Goal: Task Accomplishment & Management: Use online tool/utility

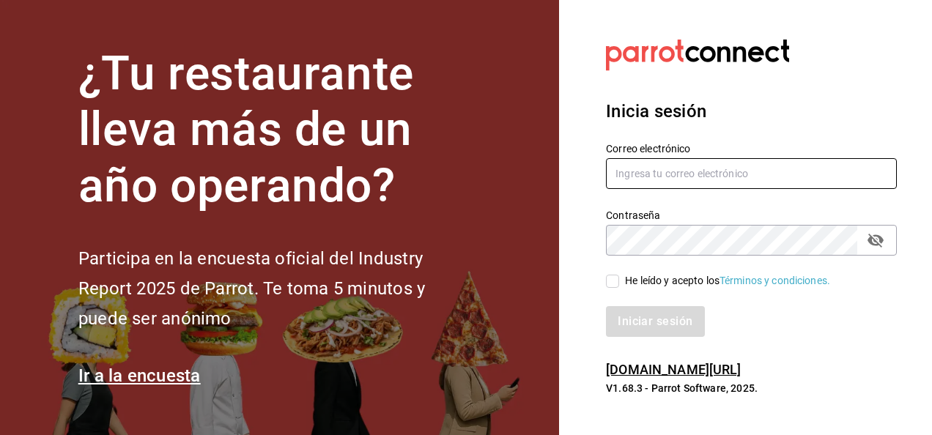
type input "[EMAIL_ADDRESS][DOMAIN_NAME]"
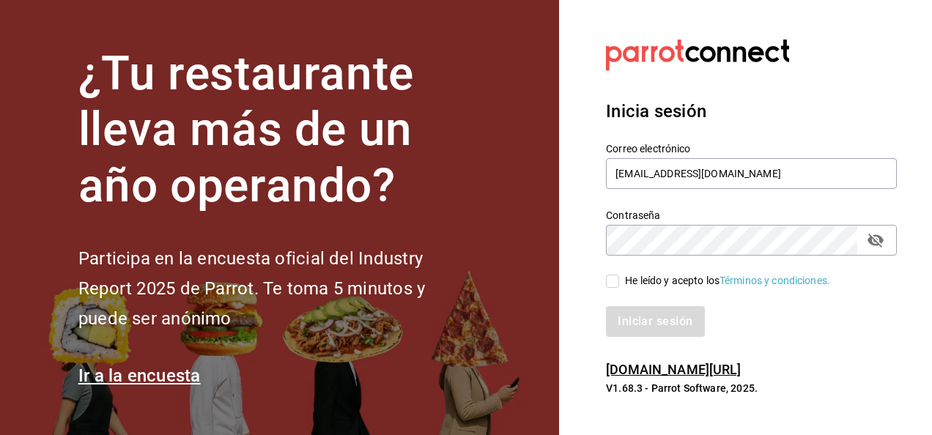
click at [611, 282] on input "He leído y acepto los Términos y condiciones." at bounding box center [612, 281] width 13 height 13
checkbox input "true"
click at [645, 319] on button "Iniciar sesión" at bounding box center [656, 321] width 100 height 31
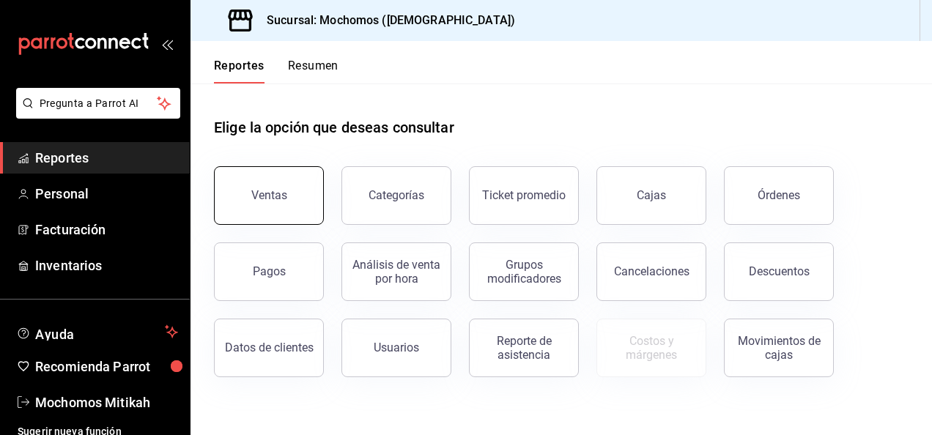
click at [280, 207] on button "Ventas" at bounding box center [269, 195] width 110 height 59
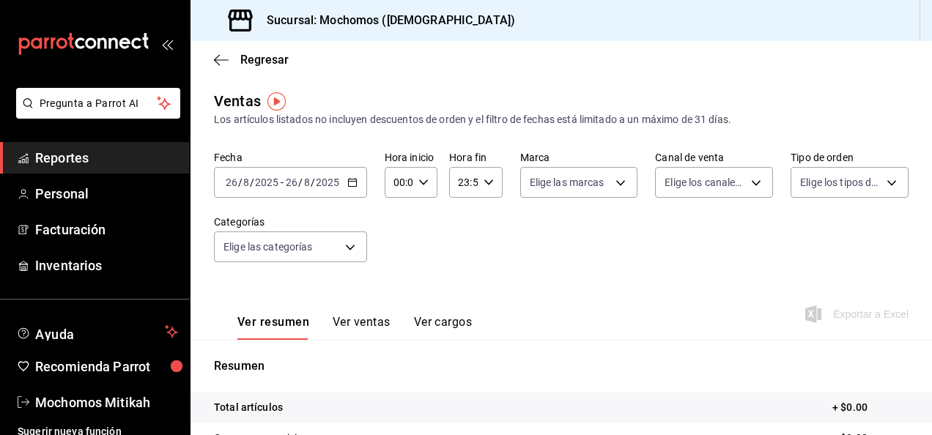
click at [352, 182] on icon "button" at bounding box center [352, 182] width 10 height 10
click at [355, 174] on div "2025-08-26 26 / 8 / 2025 - 2025-08-26 26 / 8 / 2025" at bounding box center [290, 182] width 153 height 31
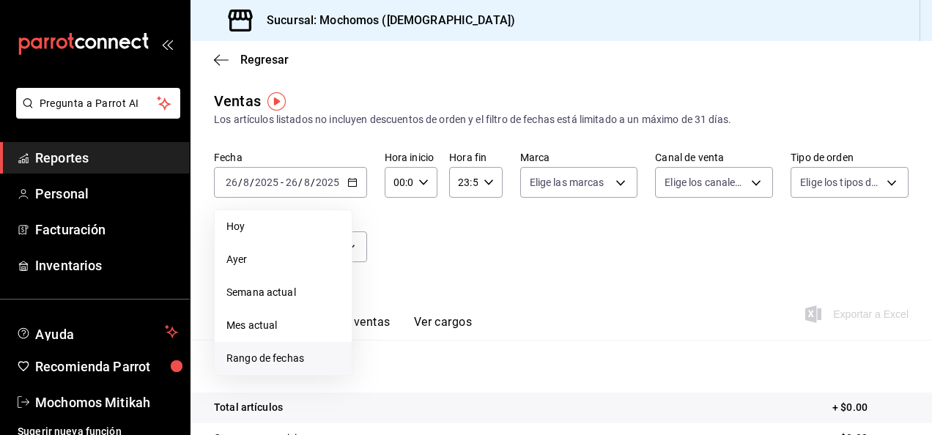
click at [287, 356] on span "Rango de fechas" at bounding box center [283, 358] width 114 height 15
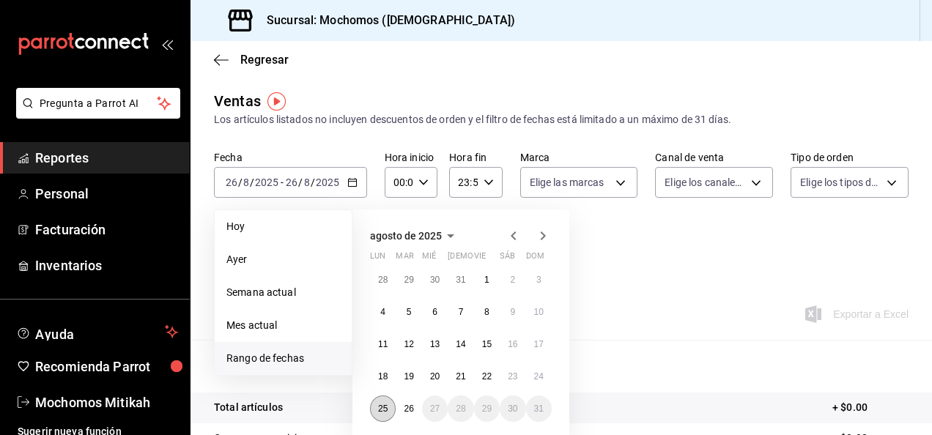
click at [377, 405] on button "25" at bounding box center [383, 409] width 26 height 26
click at [413, 404] on abbr "26" at bounding box center [409, 409] width 10 height 10
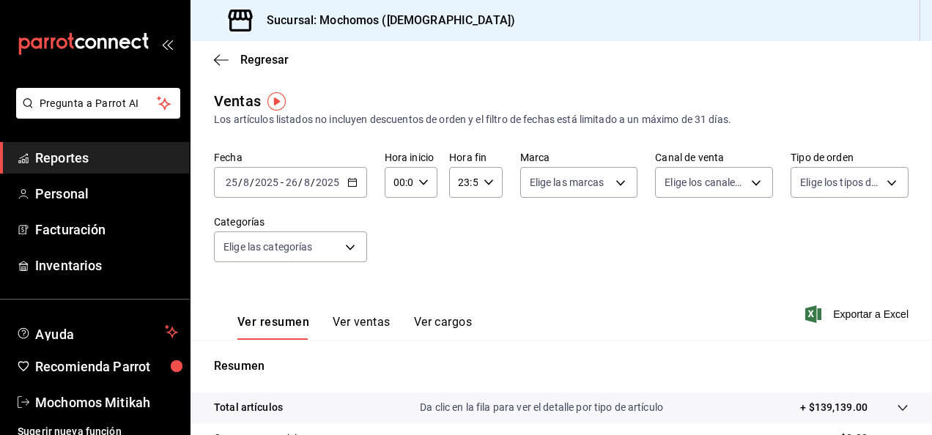
click at [421, 182] on icon "button" at bounding box center [423, 182] width 10 height 10
click at [398, 249] on span "01" at bounding box center [396, 255] width 3 height 12
type input "01:00"
click at [396, 278] on span "05" at bounding box center [396, 279] width 3 height 12
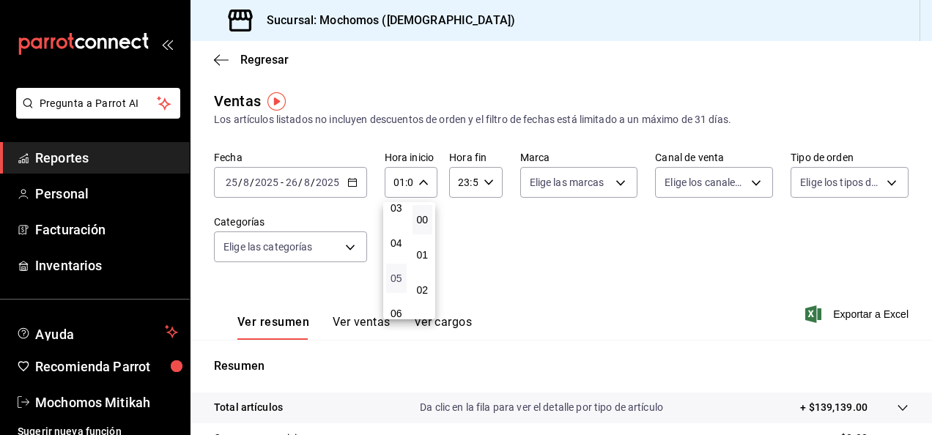
type input "05:00"
click at [489, 188] on div at bounding box center [466, 217] width 932 height 435
click at [488, 180] on \(Stroke\) "button" at bounding box center [488, 181] width 9 height 5
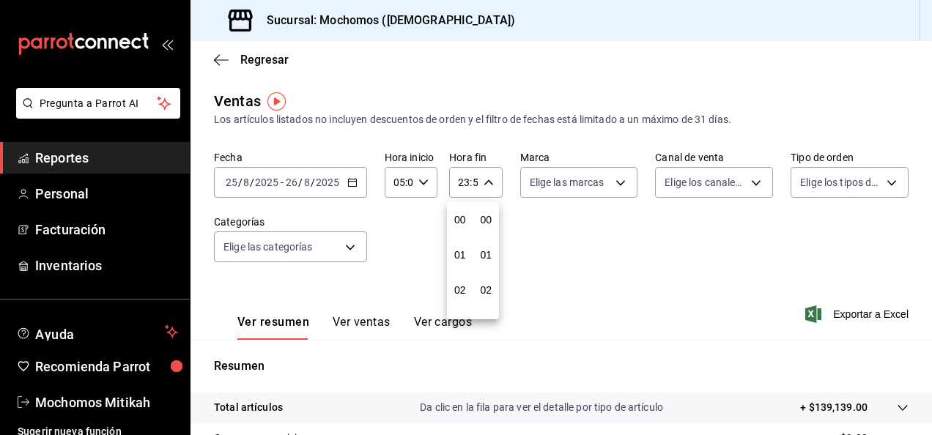
scroll to position [1993, 0]
click at [459, 233] on span "21" at bounding box center [460, 232] width 3 height 12
type input "21:59"
click at [459, 233] on span "21" at bounding box center [460, 232] width 3 height 12
click at [462, 263] on span "22" at bounding box center [460, 267] width 3 height 12
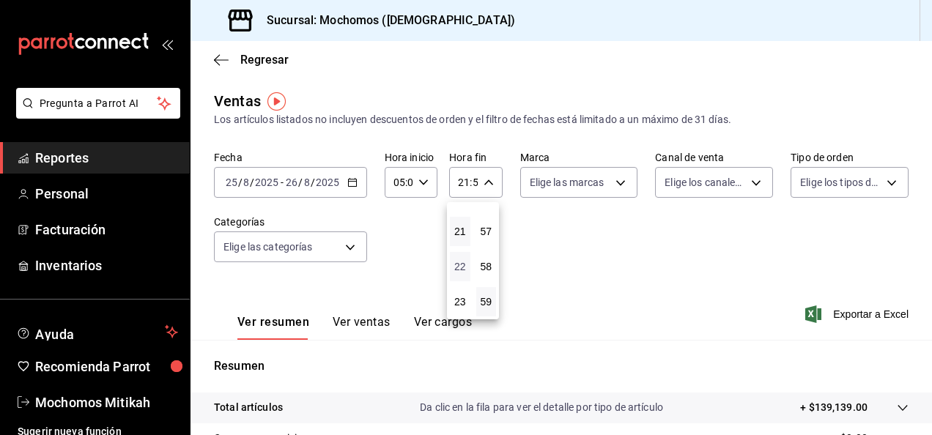
type input "22:59"
click at [462, 256] on button "05" at bounding box center [460, 248] width 21 height 29
click at [486, 224] on button "57" at bounding box center [486, 231] width 21 height 29
type input "05:57"
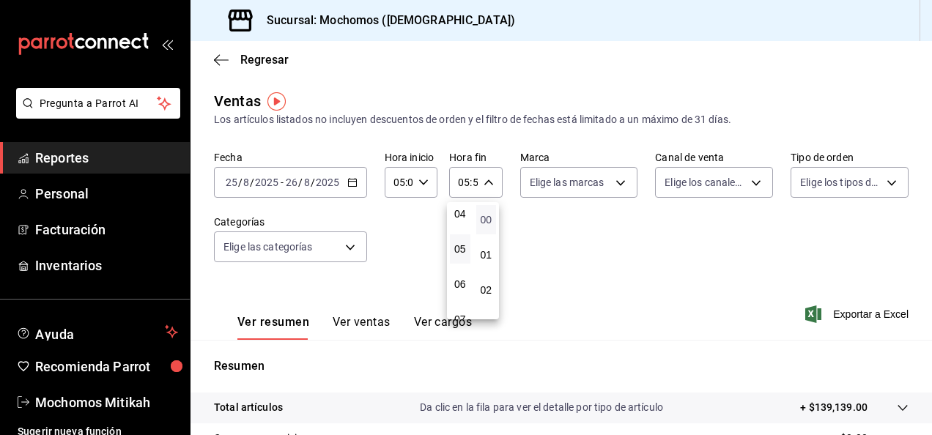
click at [485, 217] on span "00" at bounding box center [486, 220] width 3 height 12
type input "05:00"
click at [567, 215] on div at bounding box center [466, 217] width 932 height 435
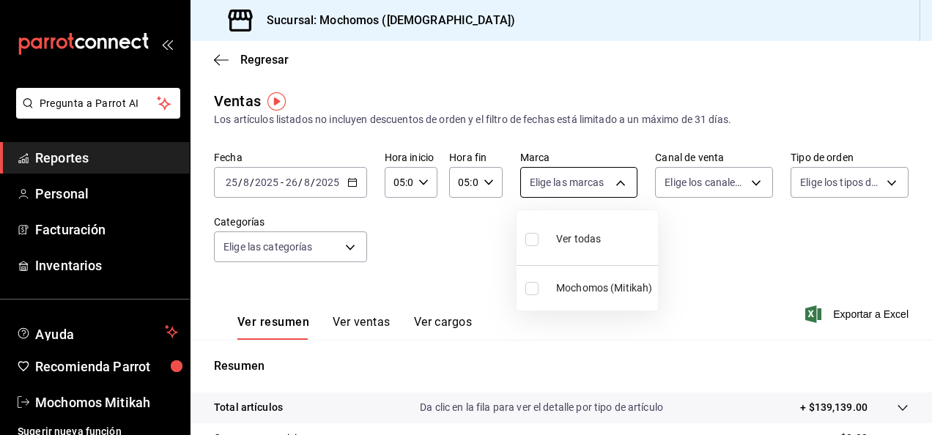
click at [615, 182] on body "Pregunta a Parrot AI Reportes Personal Facturación Inventarios Ayuda Recomienda…" at bounding box center [466, 217] width 932 height 435
click at [539, 235] on label at bounding box center [534, 239] width 19 height 21
click at [538, 235] on input "checkbox" at bounding box center [531, 239] width 13 height 13
checkbox input "false"
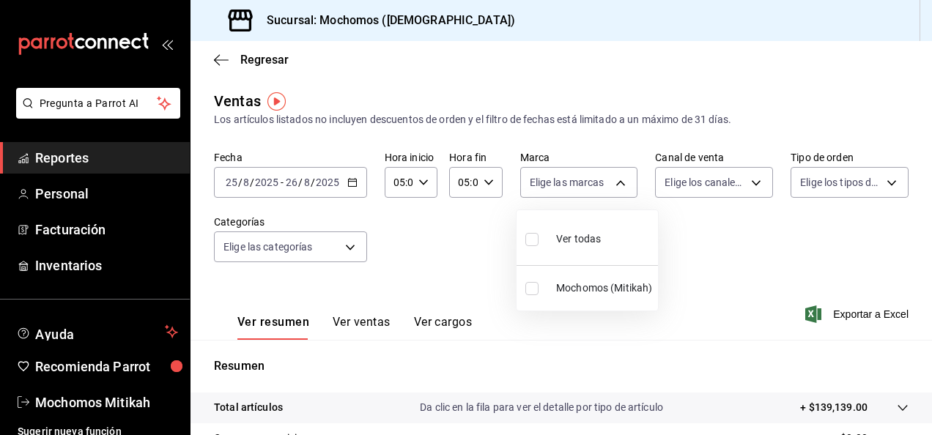
click at [527, 242] on input "checkbox" at bounding box center [531, 239] width 13 height 13
checkbox input "true"
type input "d0e5f648-281b-433d-bf08-9501e0541b8c"
checkbox input "true"
click at [750, 176] on div at bounding box center [466, 217] width 932 height 435
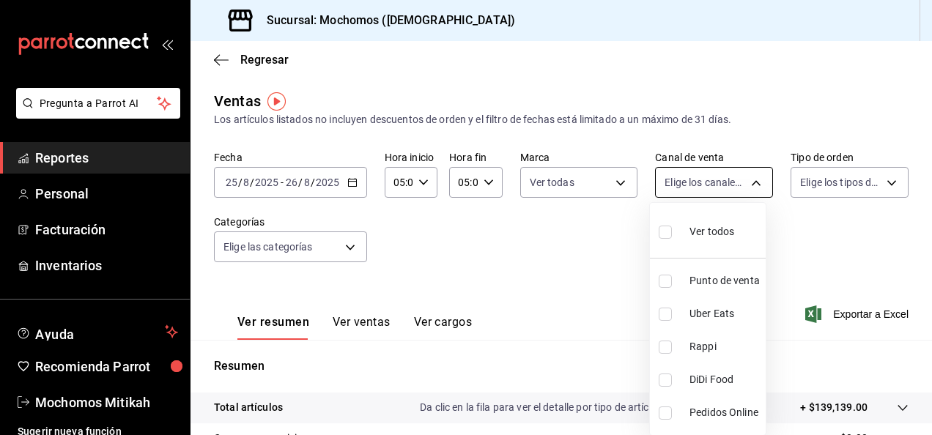
click at [747, 181] on body "Pregunta a Parrot AI Reportes Personal Facturación Inventarios Ayuda Recomienda…" at bounding box center [466, 217] width 932 height 435
click at [667, 232] on input "checkbox" at bounding box center [665, 232] width 13 height 13
checkbox input "true"
type input "PARROT,UBER_EATS,RAPPI,DIDI_FOOD,ONLINE"
checkbox input "true"
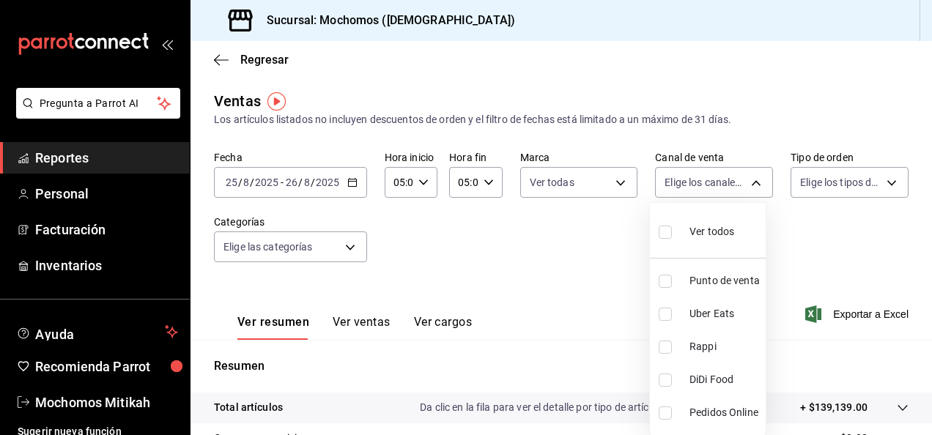
checkbox input "true"
click at [879, 185] on div at bounding box center [466, 217] width 932 height 435
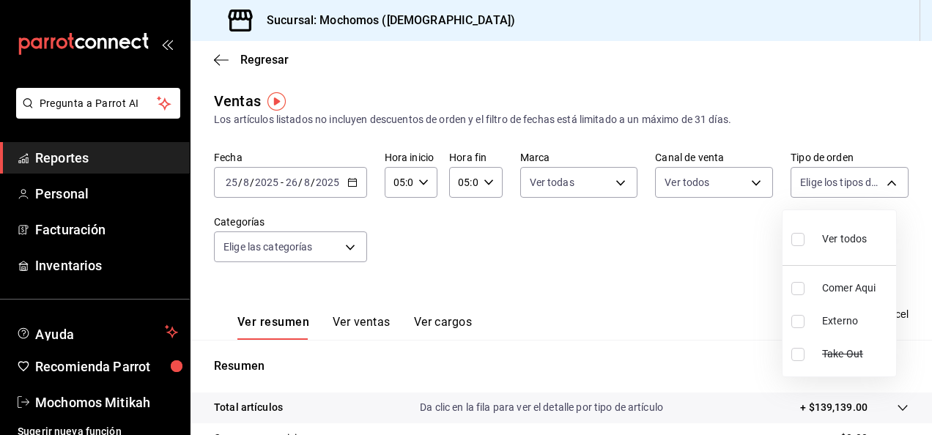
click at [879, 185] on body "Pregunta a Parrot AI Reportes Personal Facturación Inventarios Ayuda Recomienda…" at bounding box center [466, 217] width 932 height 435
click at [793, 234] on input "checkbox" at bounding box center [797, 239] width 13 height 13
checkbox input "true"
type input "cc440b54-242b-418e-867f-ce57fb098104,EXTERNAL,95b7c8a9-84d2-4e3b-995f-2f2c21fa6…"
checkbox input "true"
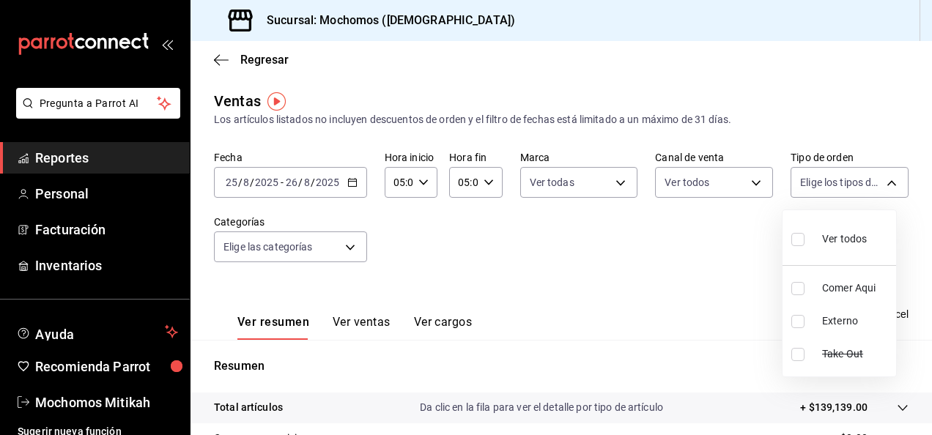
checkbox input "true"
click at [571, 308] on div at bounding box center [466, 217] width 932 height 435
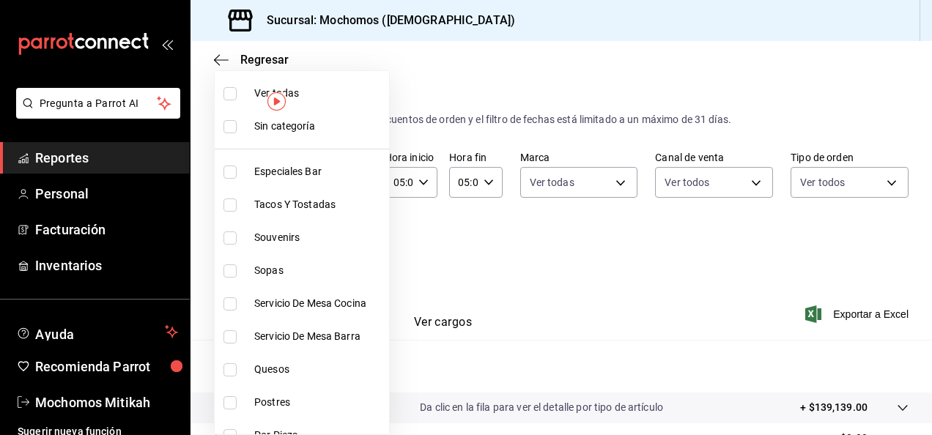
click at [354, 248] on body "Pregunta a Parrot AI Reportes Personal Facturación Inventarios Ayuda Recomienda…" at bounding box center [466, 217] width 932 height 435
click at [229, 87] on input "checkbox" at bounding box center [229, 93] width 13 height 13
checkbox input "false"
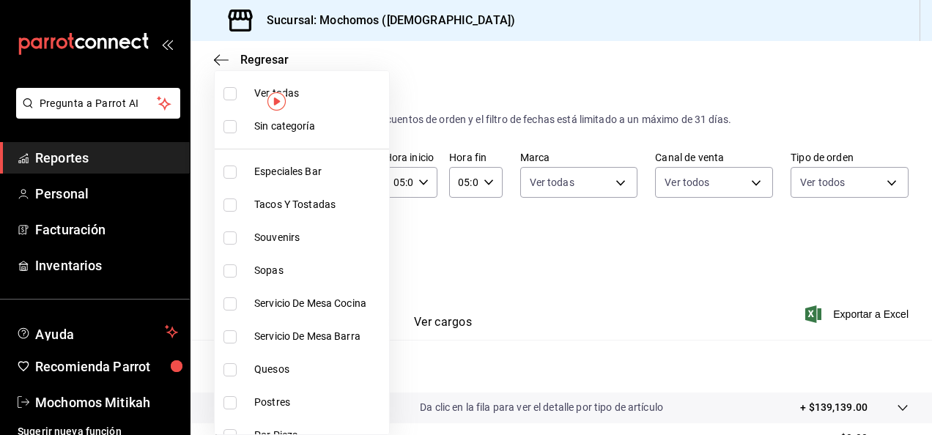
checkbox input "false"
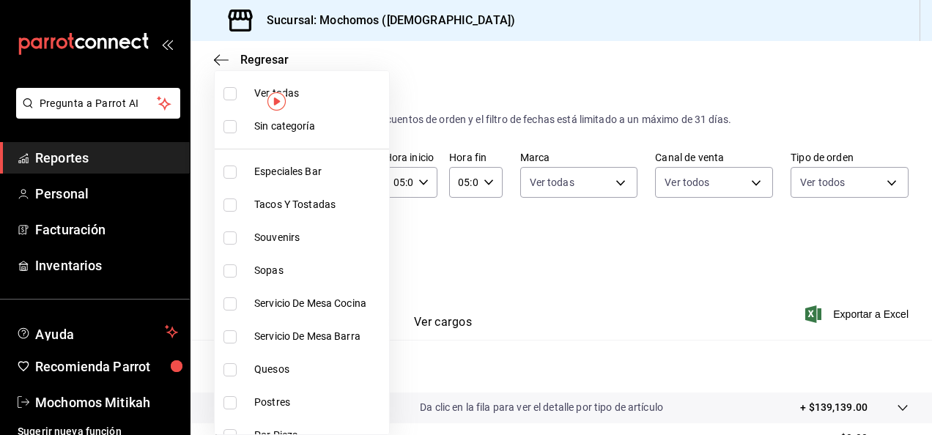
checkbox input "false"
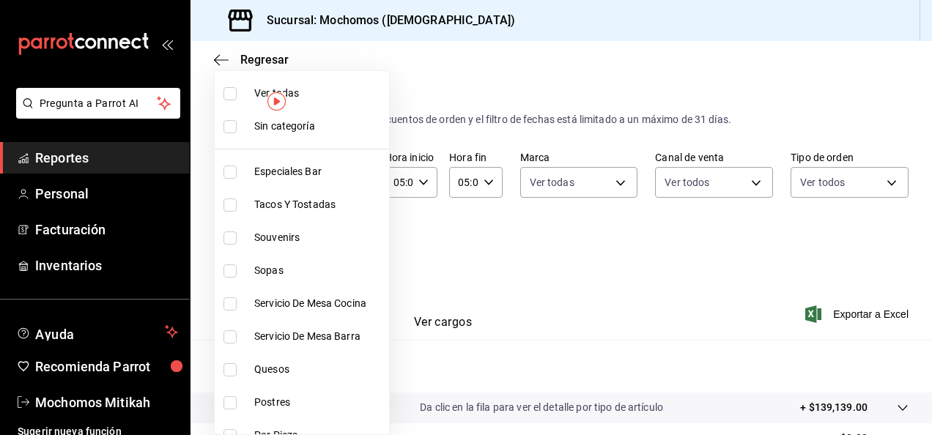
checkbox input "false"
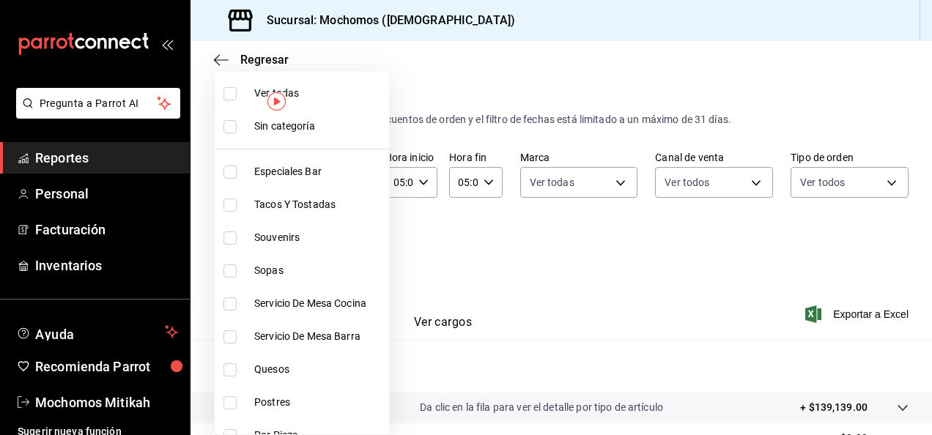
checkbox input "false"
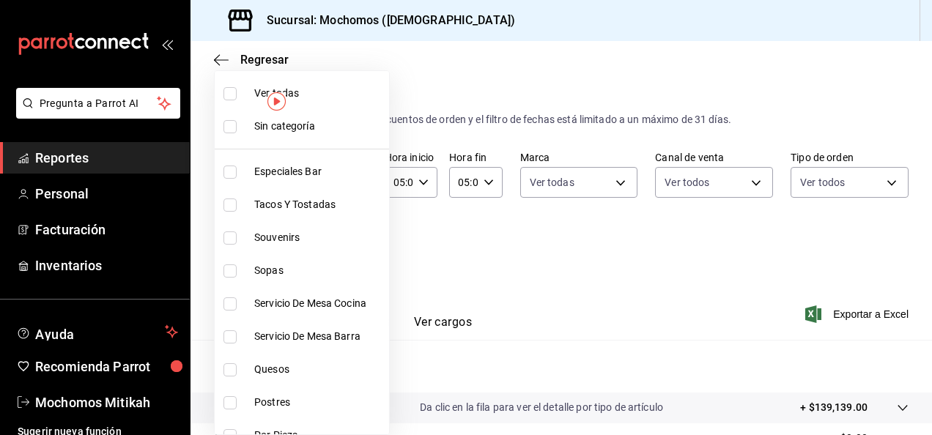
checkbox input "false"
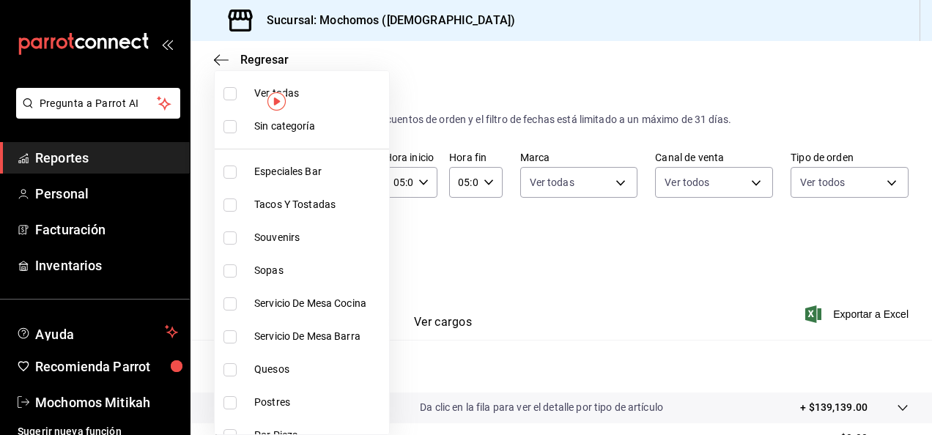
checkbox input "false"
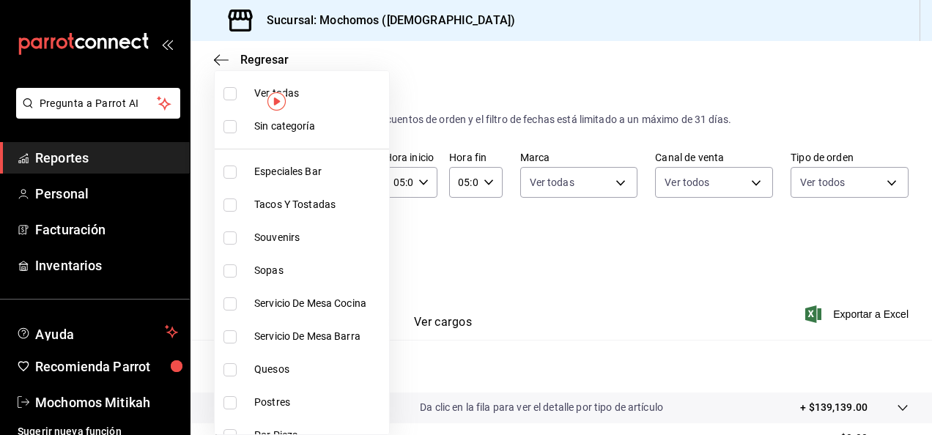
checkbox input "false"
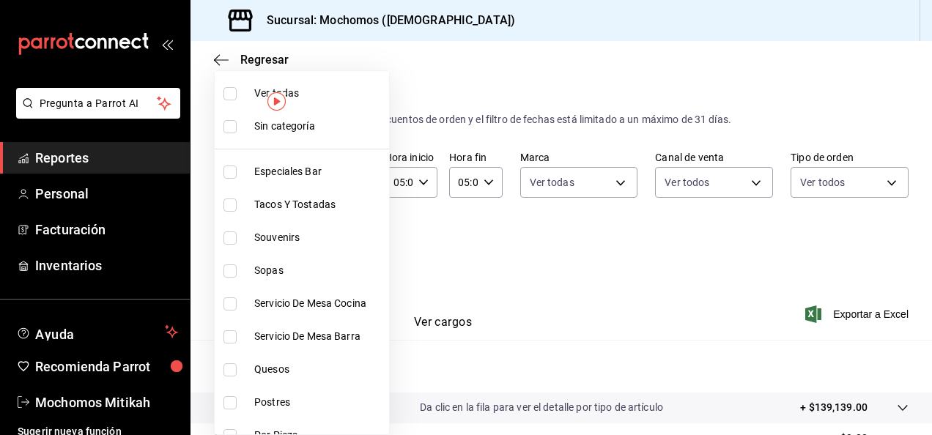
checkbox input "false"
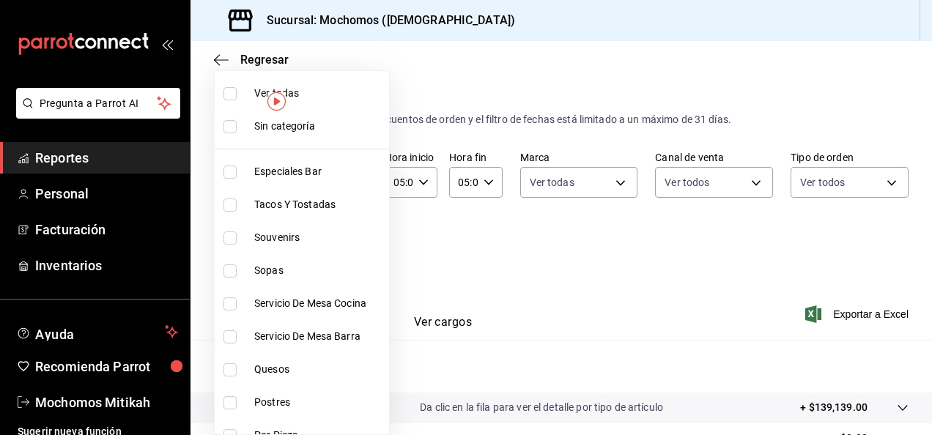
checkbox input "false"
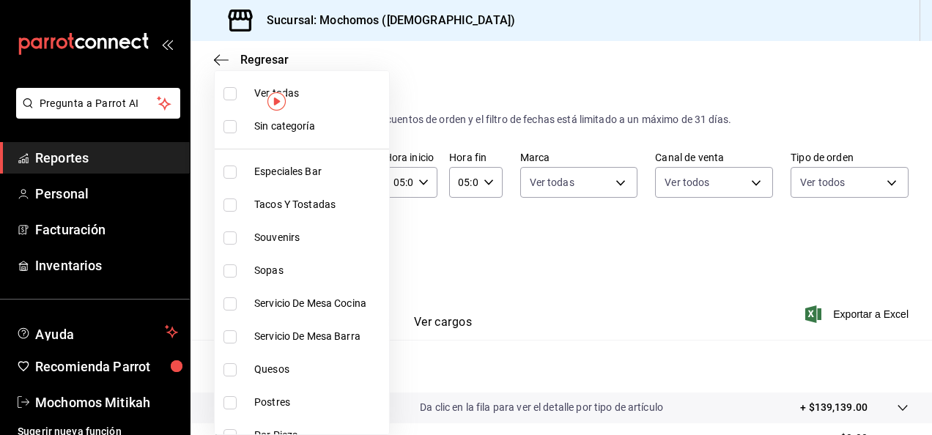
checkbox input "false"
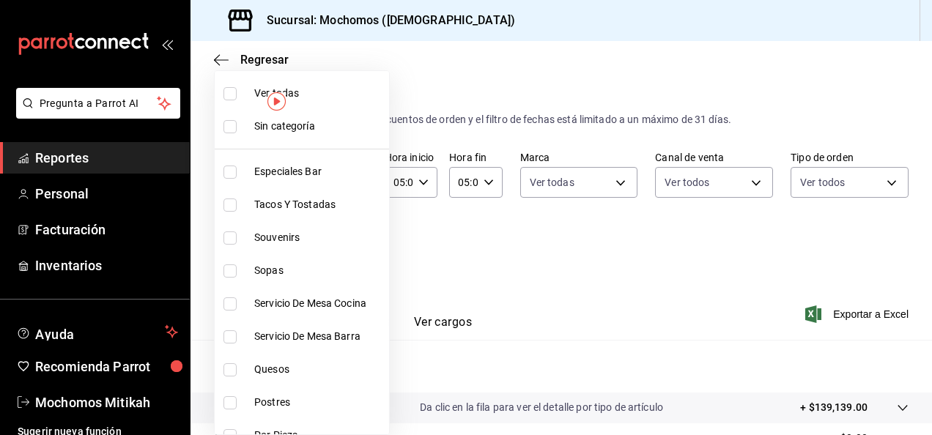
checkbox input "false"
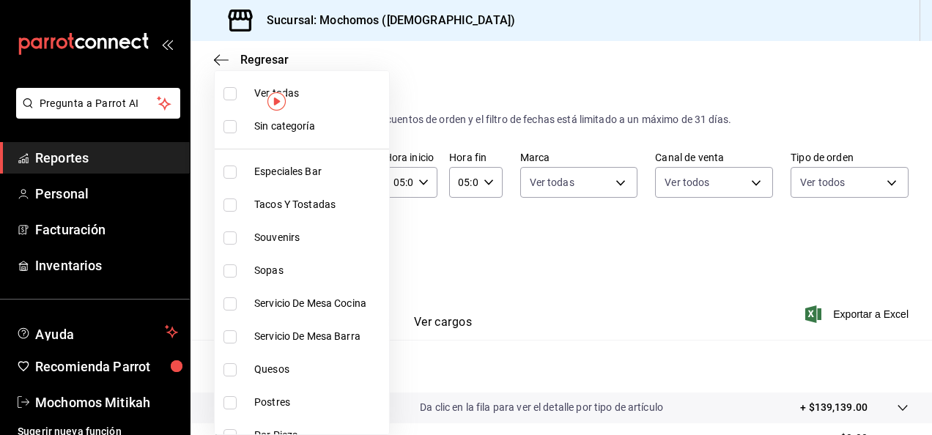
checkbox input "false"
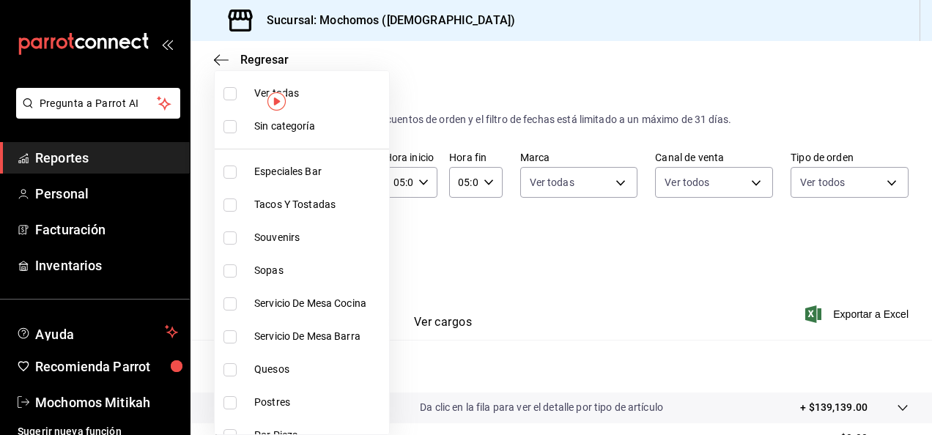
checkbox input "false"
click at [644, 267] on div at bounding box center [466, 217] width 932 height 435
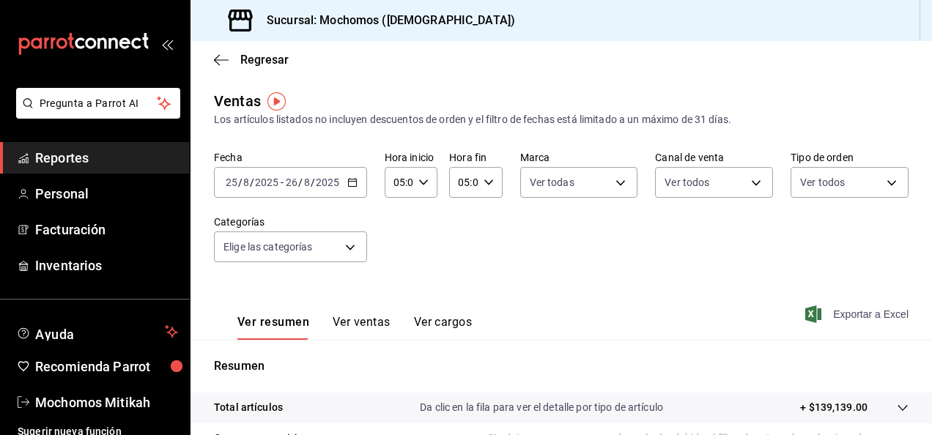
click at [841, 312] on span "Exportar a Excel" at bounding box center [858, 314] width 100 height 18
